Goal: Task Accomplishment & Management: Manage account settings

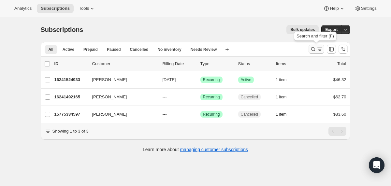
click at [318, 52] on icon "Search and filter results" at bounding box center [320, 49] width 7 height 7
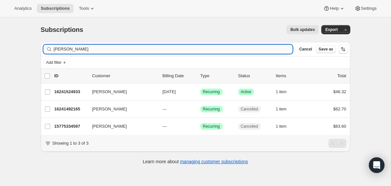
click at [59, 51] on input "webster" at bounding box center [173, 49] width 239 height 9
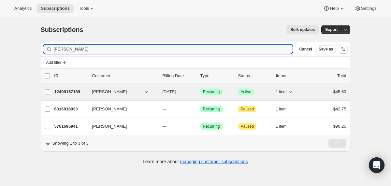
type input "mallory"
click at [125, 93] on button "[PERSON_NAME]" at bounding box center [120, 92] width 65 height 10
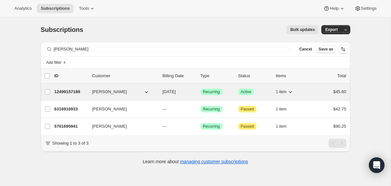
click at [81, 91] on p "12499157189" at bounding box center [70, 92] width 33 height 7
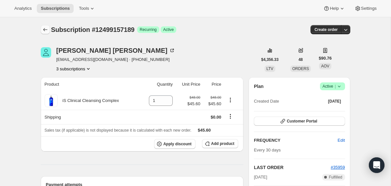
click at [43, 29] on icon "Subscriptions" at bounding box center [45, 29] width 7 height 7
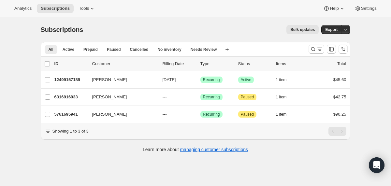
scroll to position [17, 0]
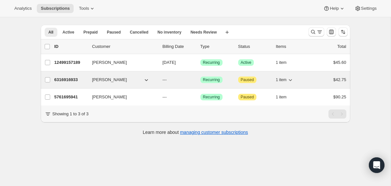
click at [75, 78] on p "6316916933" at bounding box center [70, 80] width 33 height 7
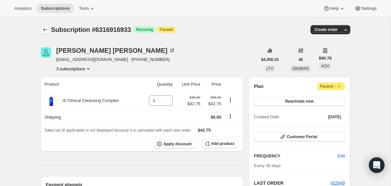
click at [47, 30] on icon "Subscriptions" at bounding box center [45, 29] width 4 height 3
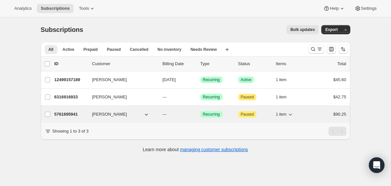
click at [77, 111] on div "5761695941 Mallory Arnold --- Success Recurring Attention Paused 1 item $90.25" at bounding box center [200, 114] width 292 height 9
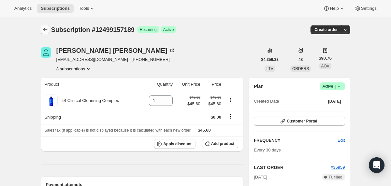
click at [49, 32] on button "Subscriptions" at bounding box center [45, 29] width 9 height 9
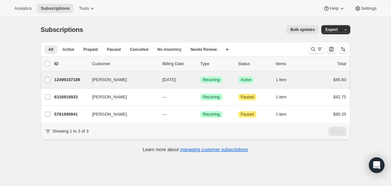
click at [67, 85] on div "[PERSON_NAME] 12499157189 [PERSON_NAME] [DATE] Success Recurring Success Active…" at bounding box center [196, 79] width 310 height 17
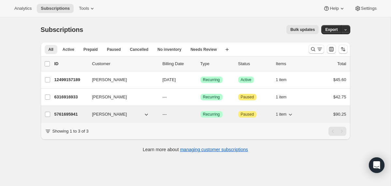
click at [143, 111] on icon "button" at bounding box center [146, 114] width 7 height 7
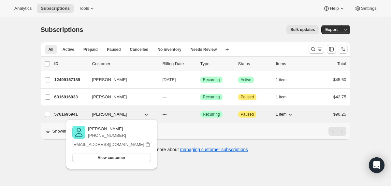
click at [92, 113] on span "[PERSON_NAME]" at bounding box center [109, 114] width 35 height 7
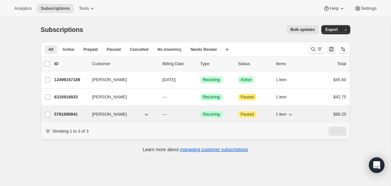
click at [78, 113] on p "5761695941" at bounding box center [70, 114] width 33 height 7
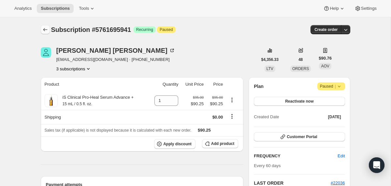
click at [49, 31] on button "Subscriptions" at bounding box center [45, 29] width 9 height 9
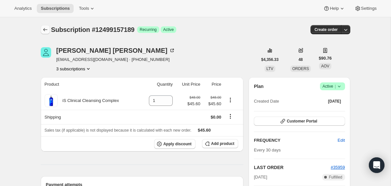
click at [45, 30] on icon "Subscriptions" at bounding box center [45, 29] width 7 height 7
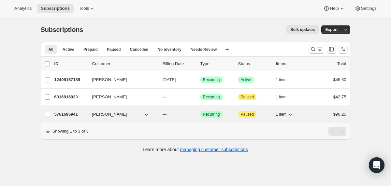
click at [123, 118] on div "5761695941 Mallory Arnold --- Success Recurring Attention Paused 1 item $90.25" at bounding box center [200, 114] width 292 height 9
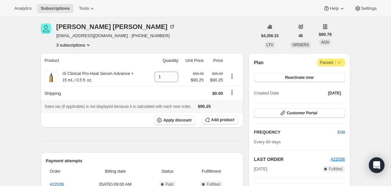
scroll to position [22, 0]
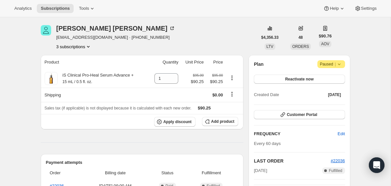
click at [341, 63] on icon at bounding box center [339, 64] width 7 height 7
